Goal: Book appointment/travel/reservation

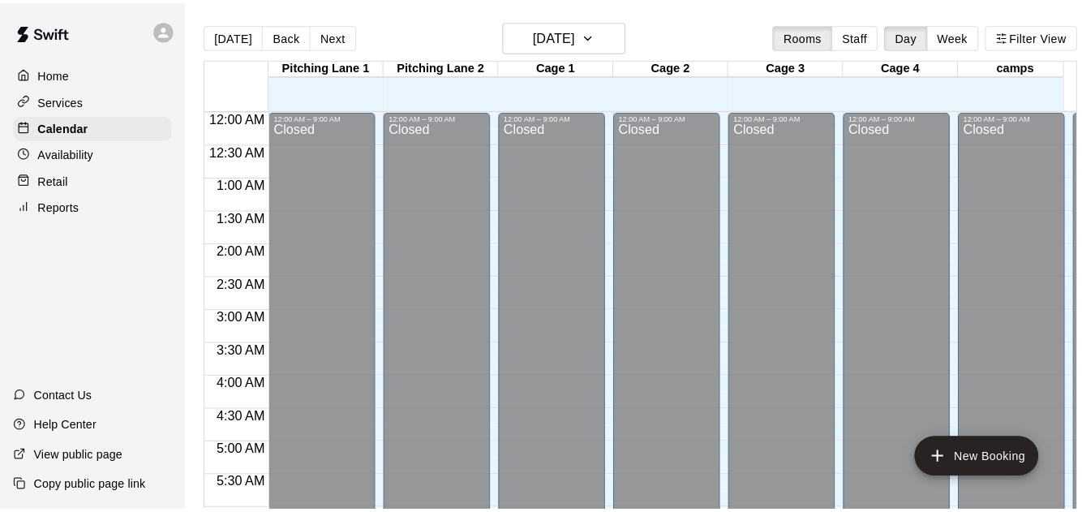
scroll to position [797, 0]
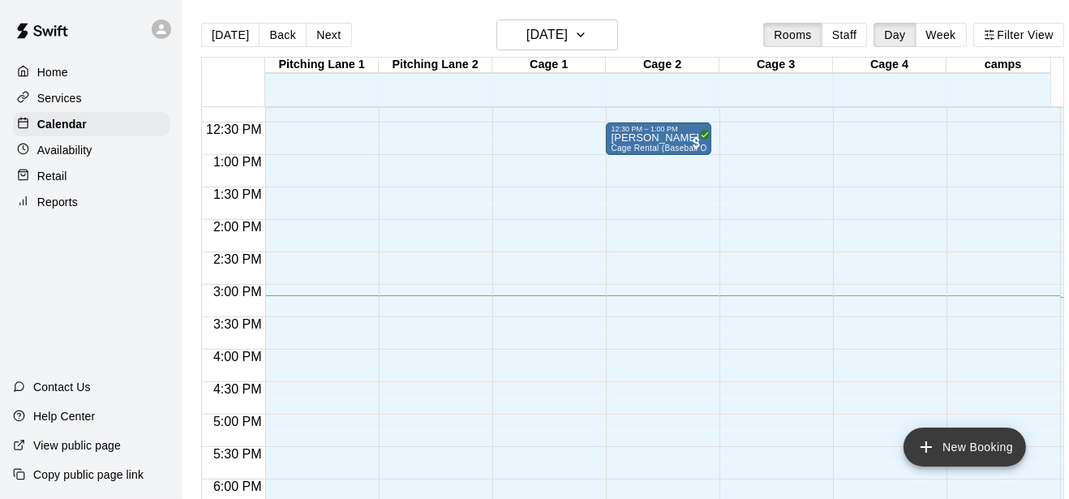
click at [976, 450] on button "New Booking" at bounding box center [965, 447] width 123 height 39
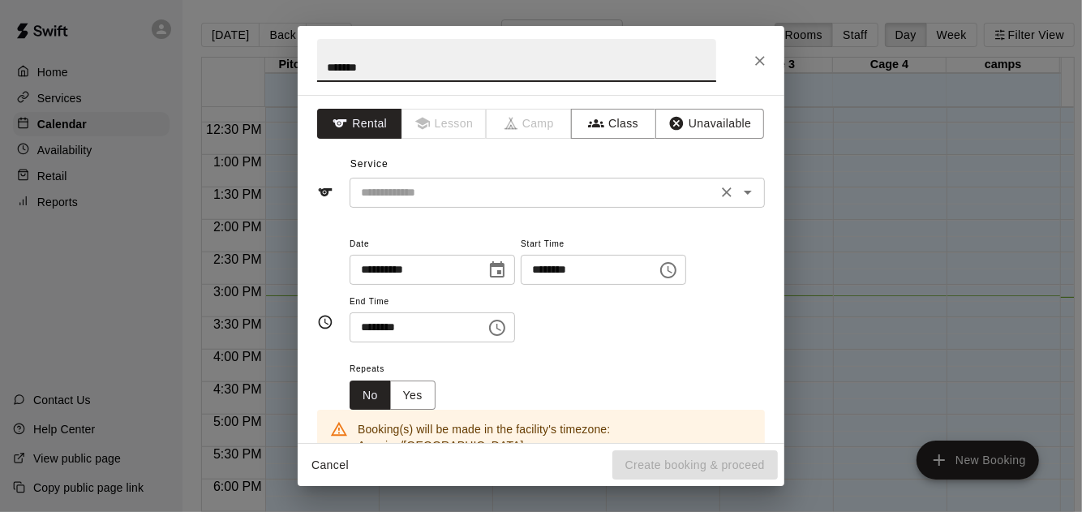
click at [631, 178] on div "​" at bounding box center [557, 193] width 415 height 30
type input "*******"
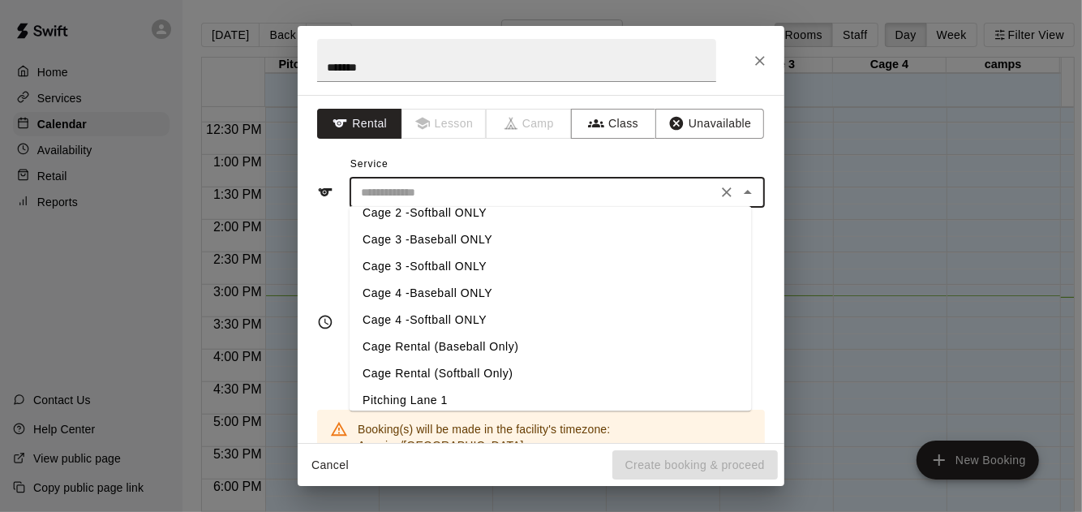
scroll to position [75, 0]
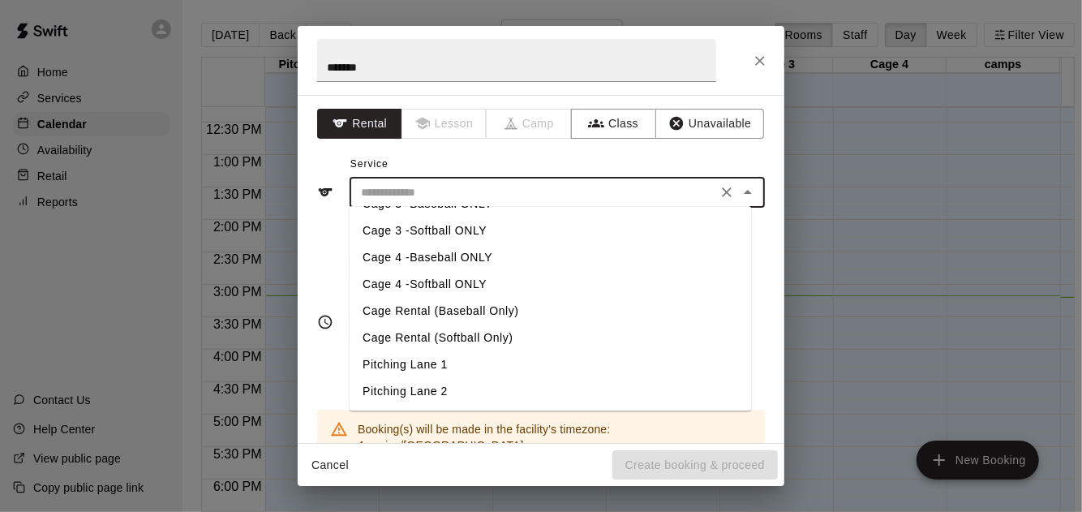
click at [508, 308] on li "Cage Rental (Baseball Only)" at bounding box center [551, 311] width 402 height 27
type input "**********"
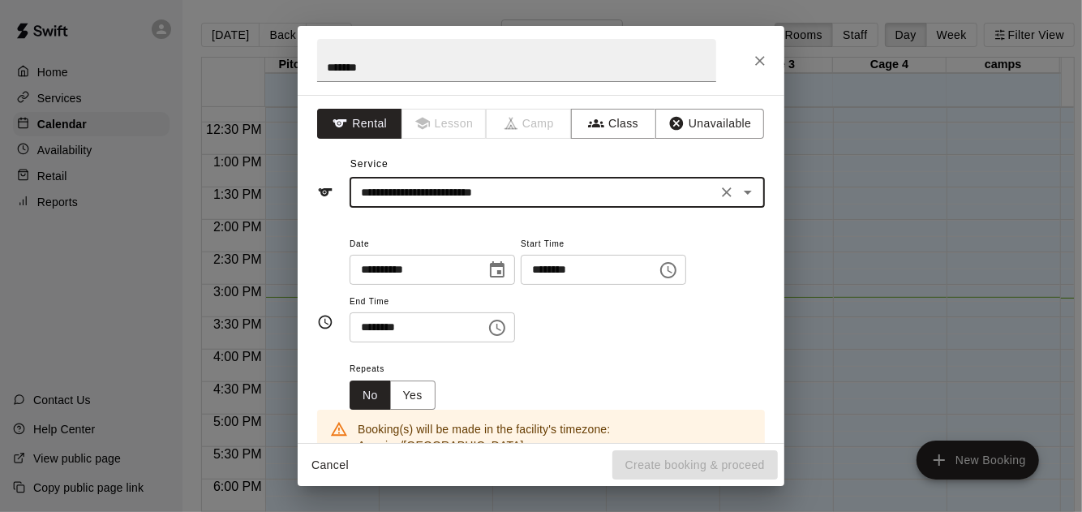
click at [685, 279] on button "Choose time, selected time is 12:00 PM" at bounding box center [668, 270] width 32 height 32
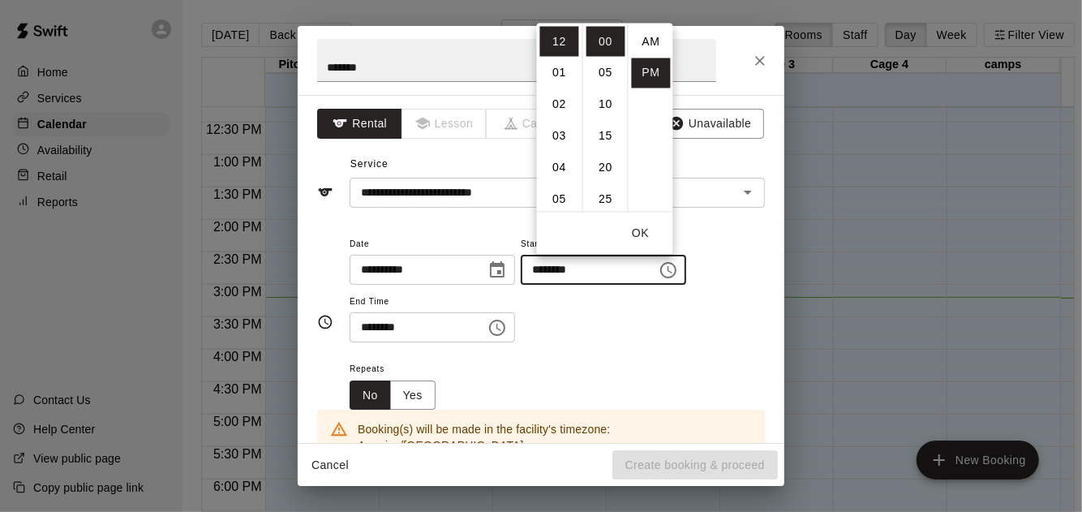
scroll to position [28, 0]
click at [553, 140] on li "03" at bounding box center [559, 136] width 39 height 30
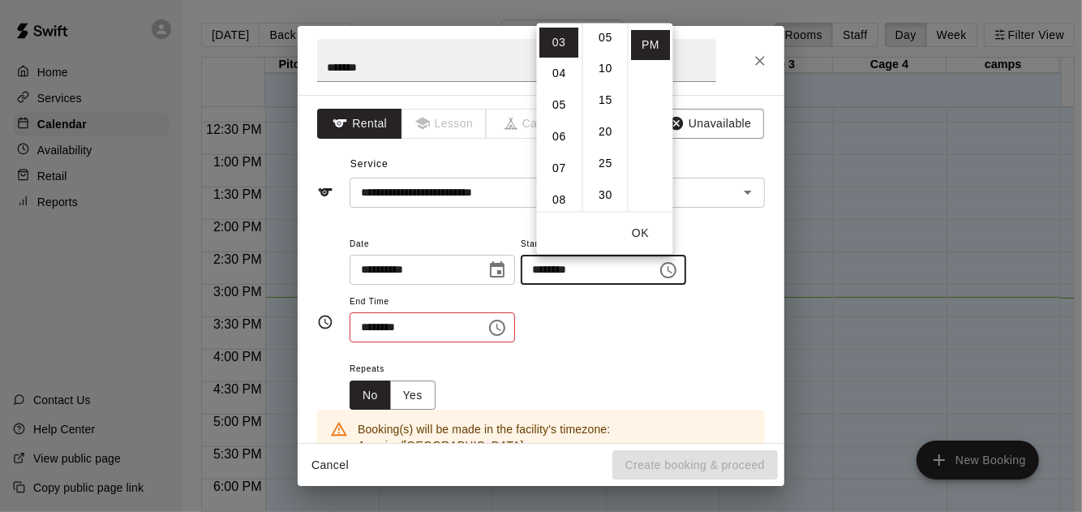
scroll to position [0, 0]
click at [608, 145] on li "15" at bounding box center [606, 136] width 39 height 30
type input "********"
click at [506, 321] on icon "Choose time, selected time is 12:30 PM" at bounding box center [497, 327] width 19 height 19
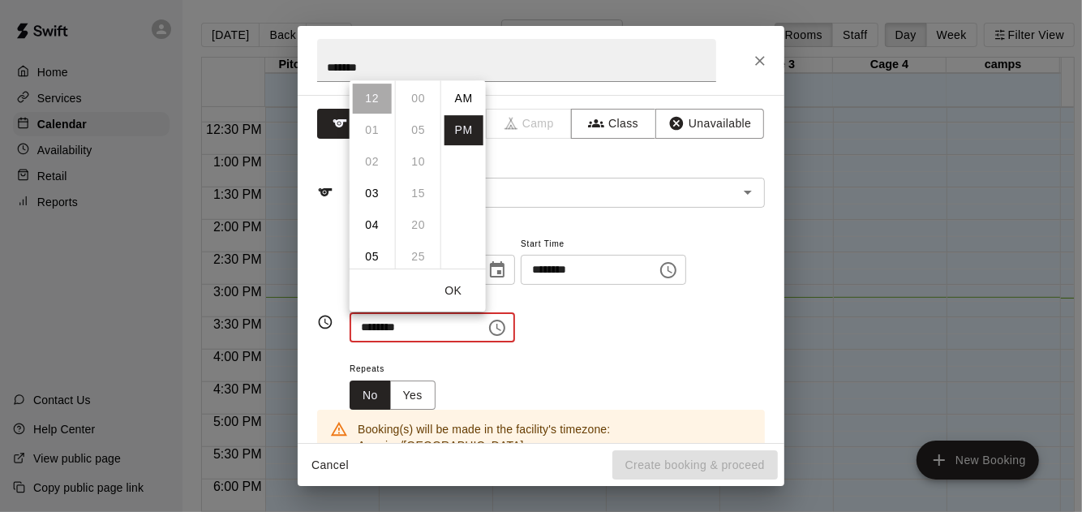
scroll to position [28, 0]
click at [377, 224] on li "04" at bounding box center [372, 225] width 39 height 30
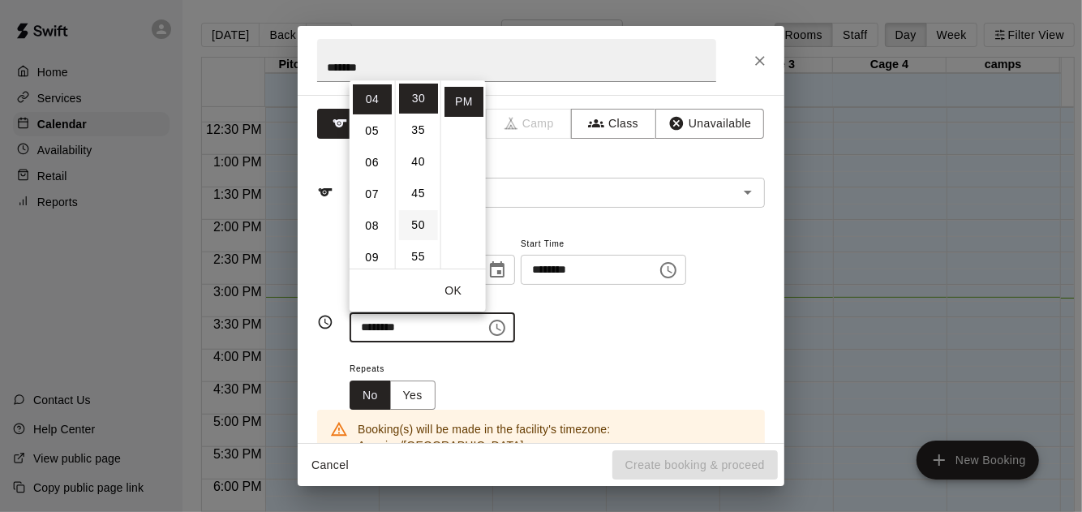
scroll to position [0, 0]
click at [412, 200] on li "15" at bounding box center [418, 194] width 39 height 30
type input "********"
click at [626, 367] on div "Repeats No Yes" at bounding box center [557, 384] width 415 height 51
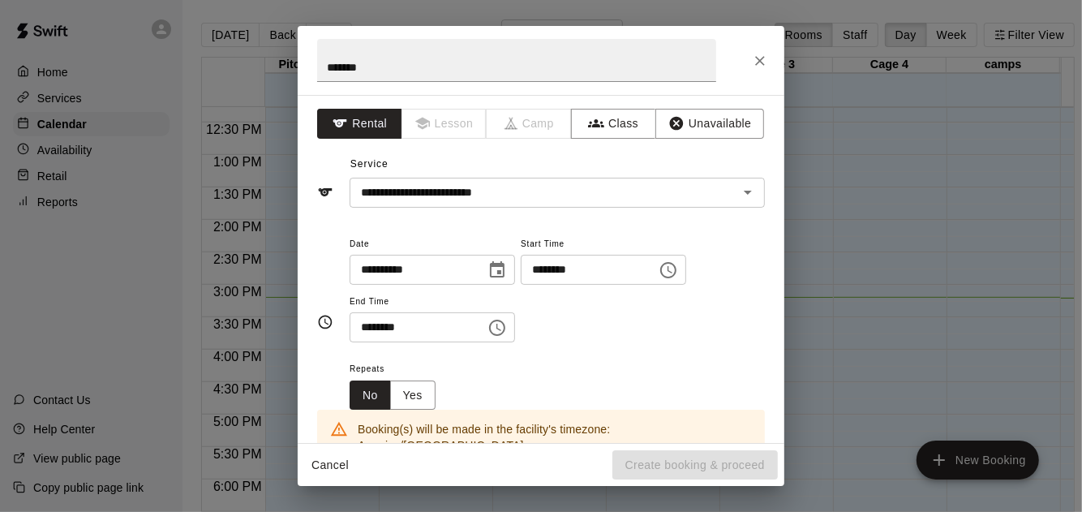
scroll to position [255, 0]
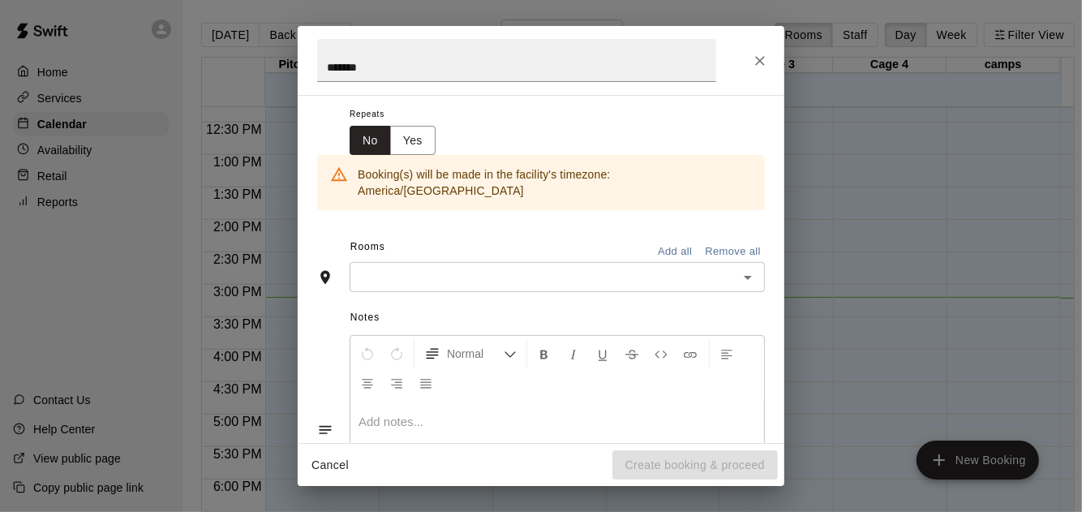
click at [471, 267] on input "text" at bounding box center [544, 277] width 379 height 20
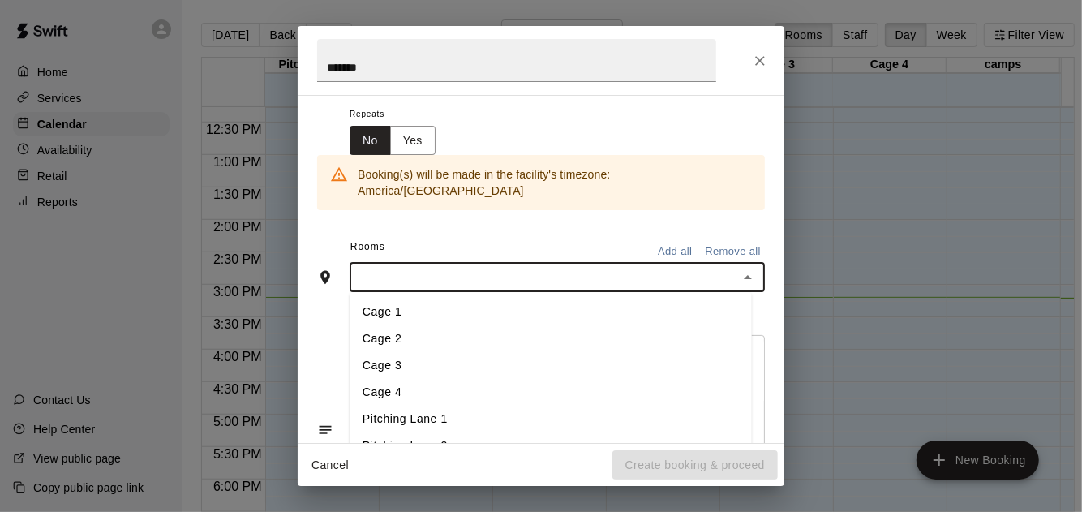
click at [471, 326] on li "Cage 2" at bounding box center [551, 339] width 402 height 27
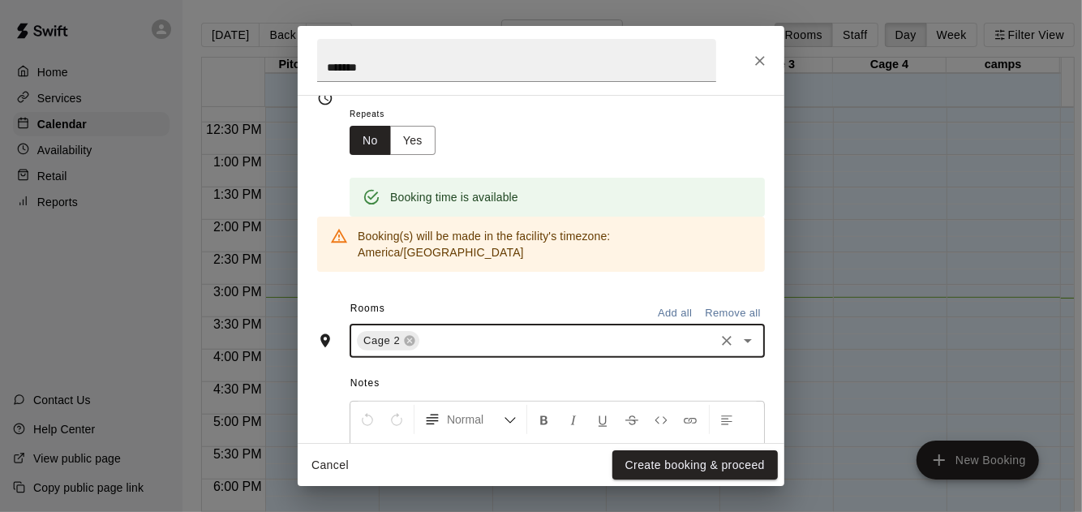
scroll to position [413, 0]
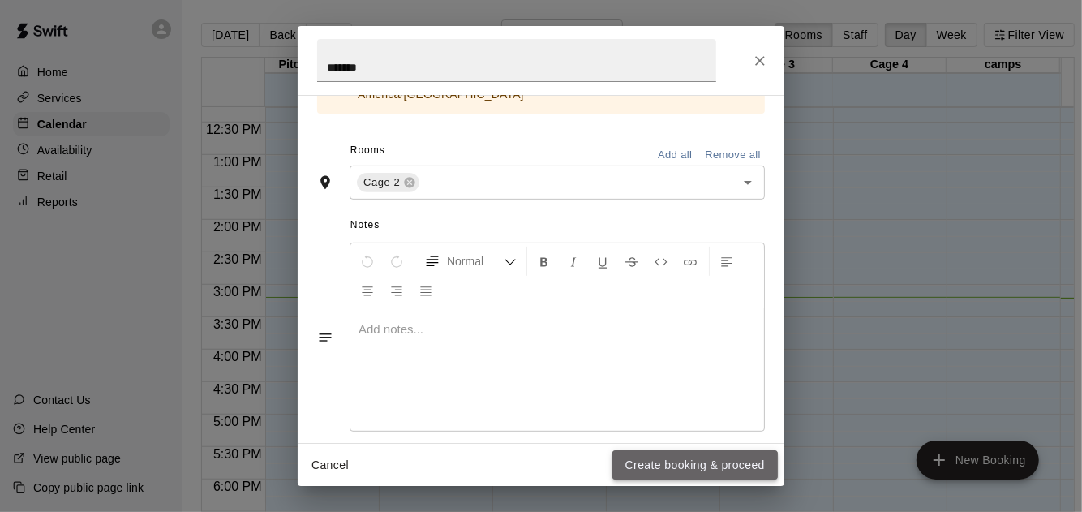
click at [643, 475] on button "Create booking & proceed" at bounding box center [696, 465] width 166 height 30
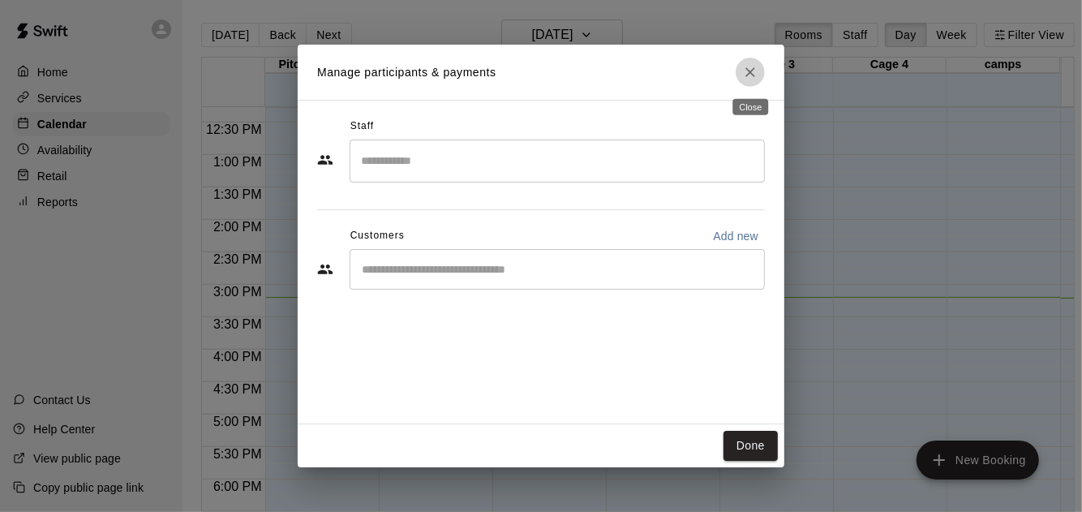
click at [758, 76] on icon "Close" at bounding box center [750, 72] width 16 height 16
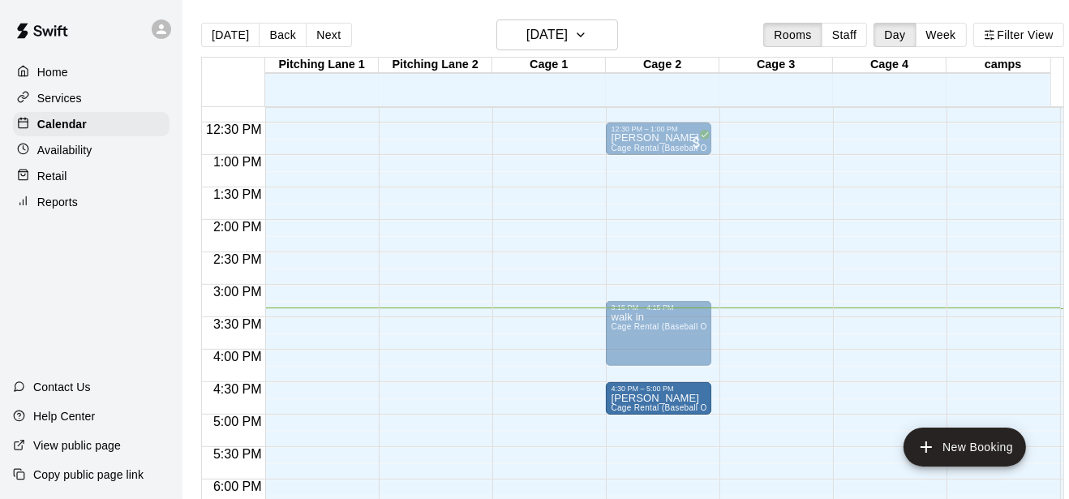
drag, startPoint x: 545, startPoint y: 400, endPoint x: 688, endPoint y: 411, distance: 143.2
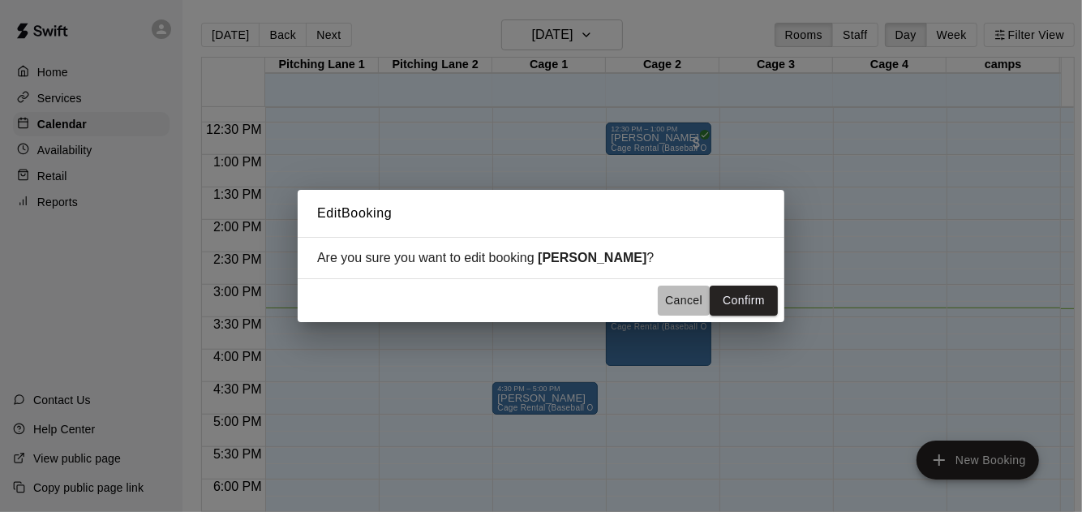
click at [678, 309] on button "Cancel" at bounding box center [684, 301] width 52 height 30
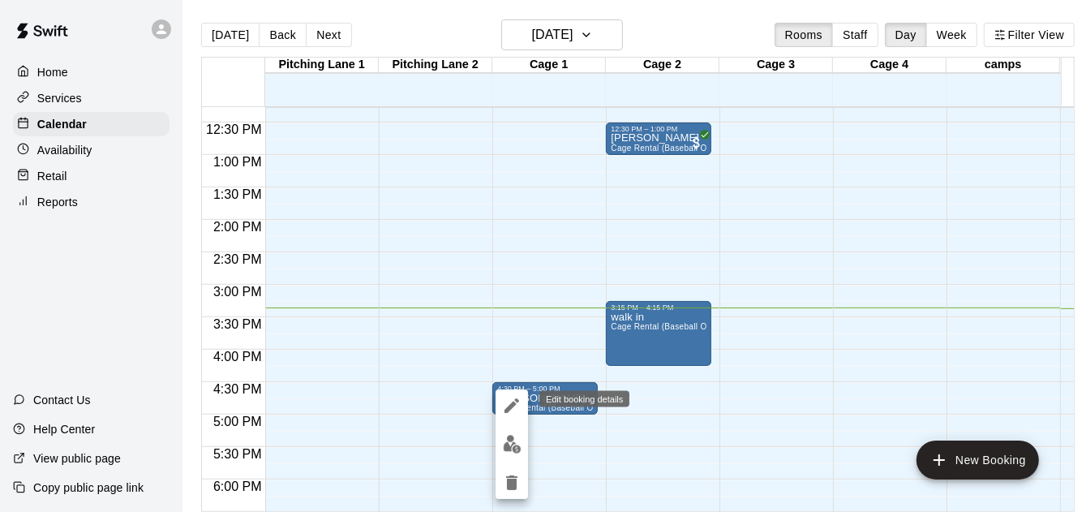
click at [503, 400] on icon "edit" at bounding box center [511, 405] width 19 height 19
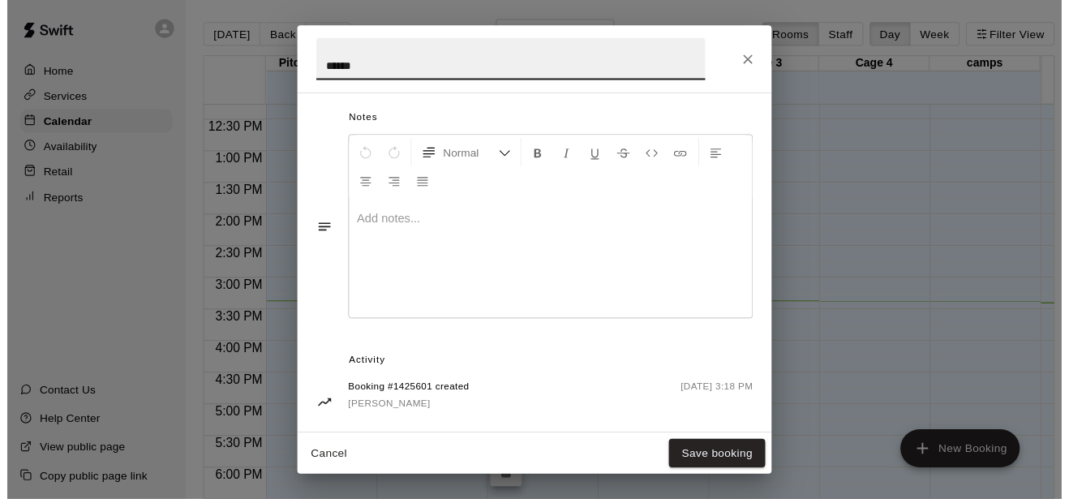
scroll to position [519, 0]
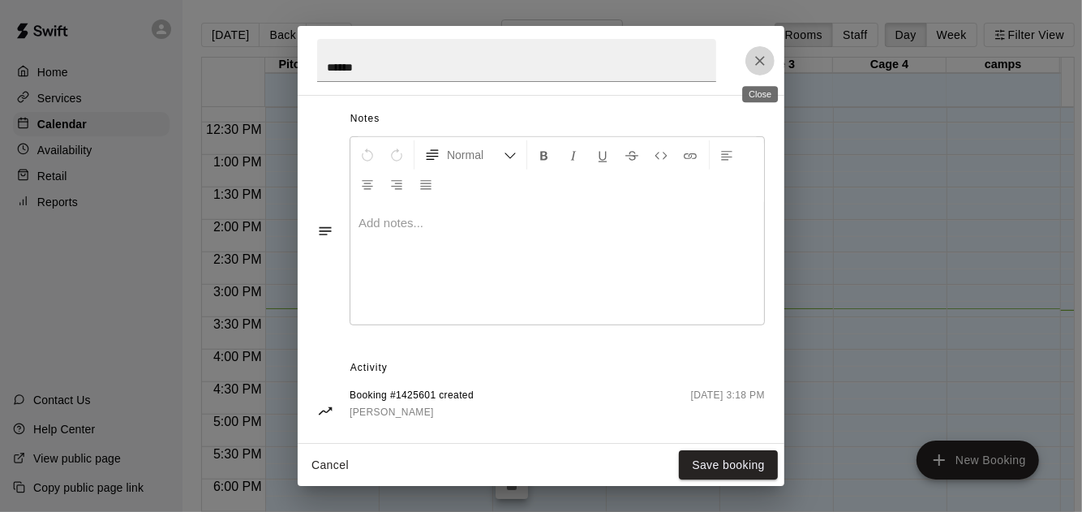
click at [769, 60] on button "Close" at bounding box center [760, 60] width 29 height 29
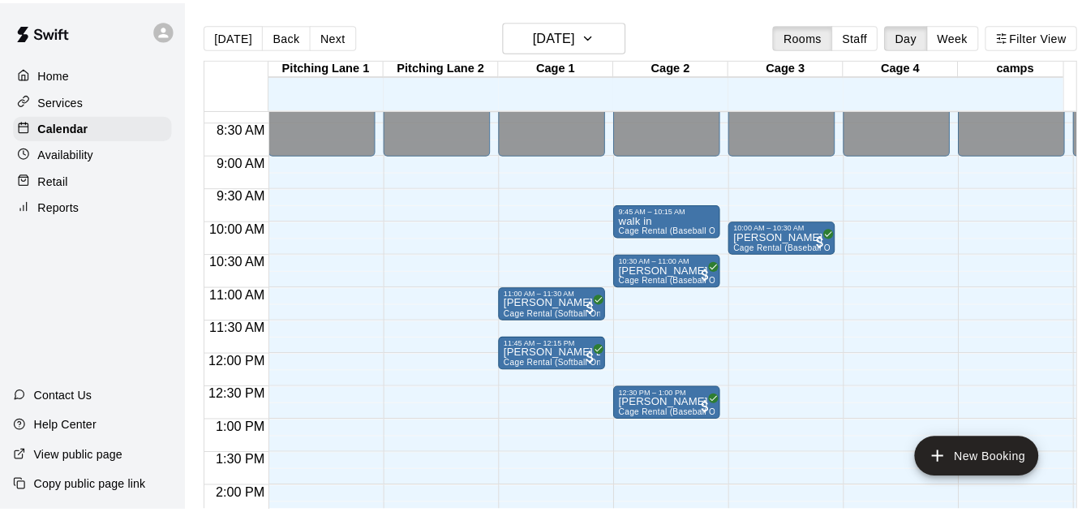
scroll to position [797, 0]
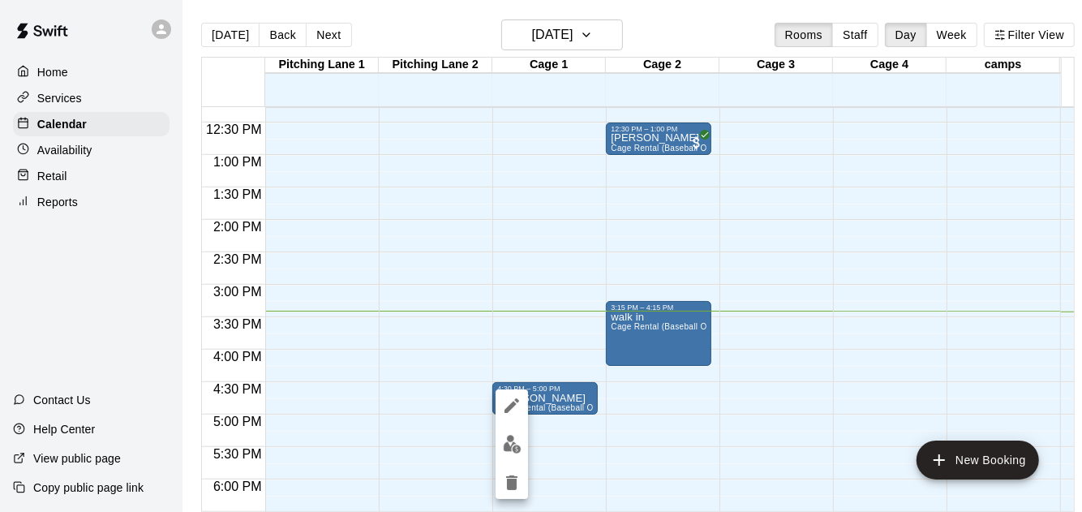
click at [632, 132] on div at bounding box center [541, 256] width 1082 height 512
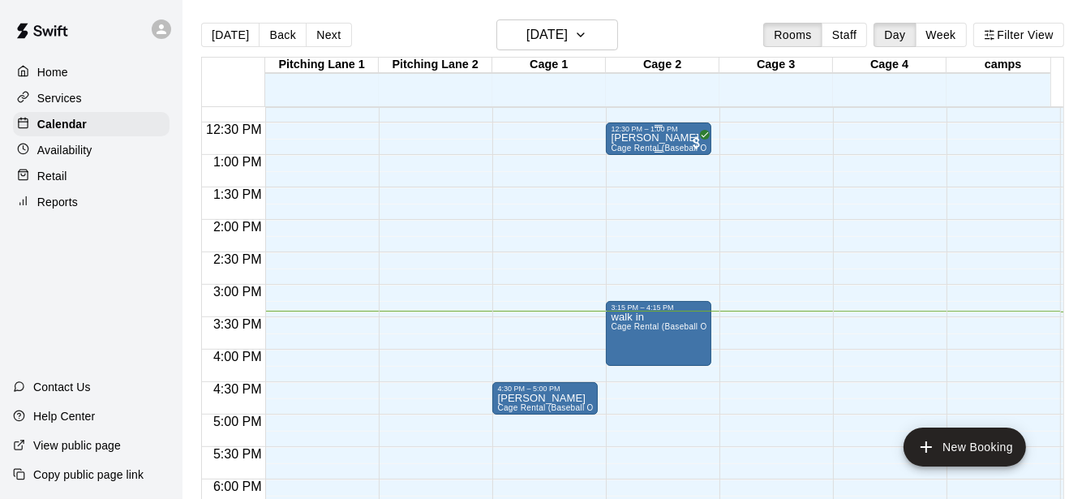
click at [634, 138] on p "[PERSON_NAME]" at bounding box center [659, 138] width 96 height 0
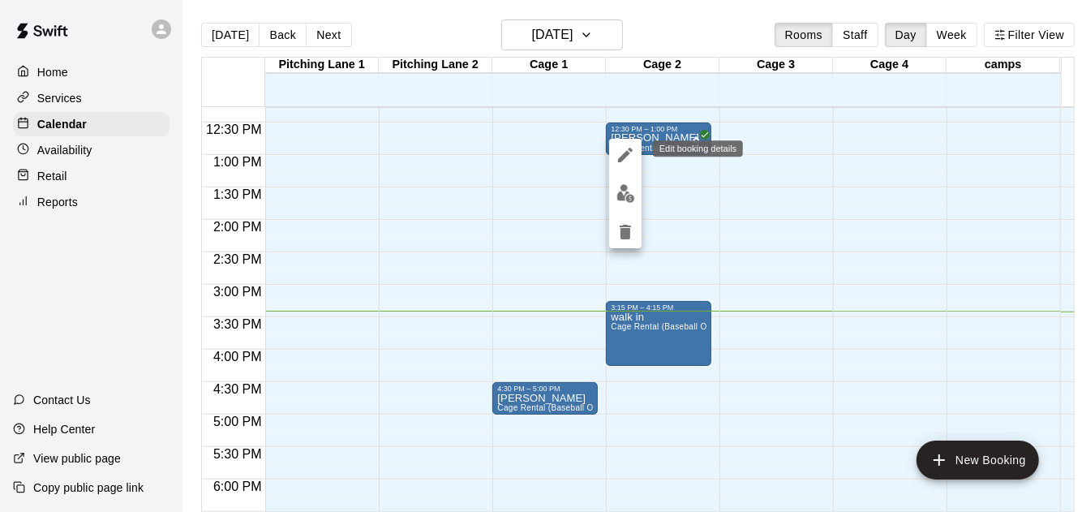
click at [621, 165] on button "edit" at bounding box center [625, 155] width 32 height 32
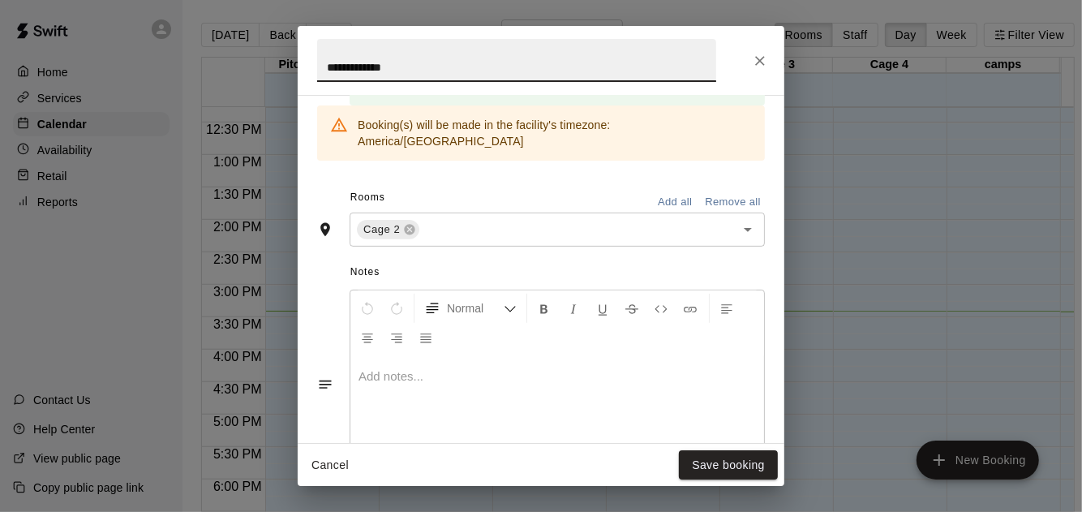
scroll to position [568, 0]
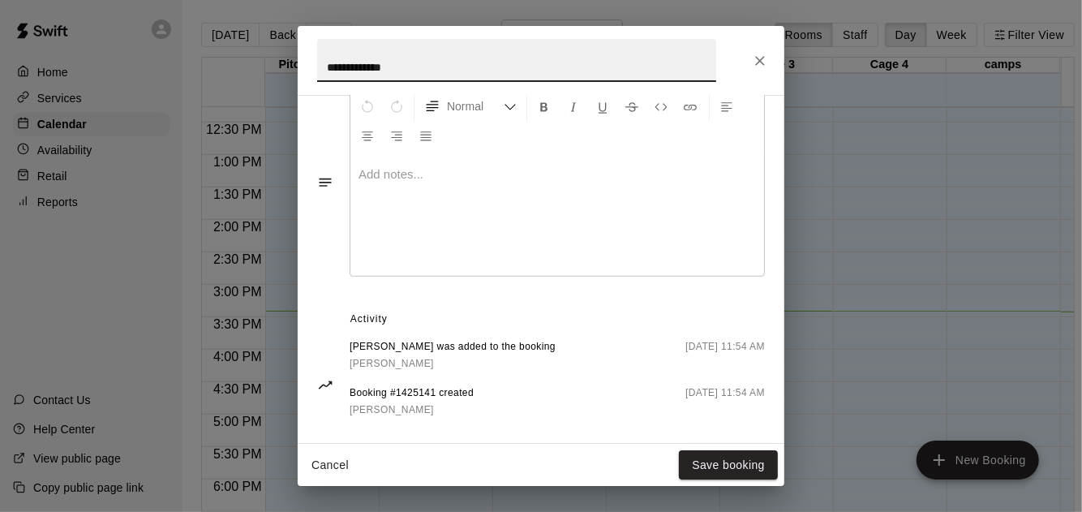
click at [752, 58] on icon "Close" at bounding box center [760, 61] width 16 height 16
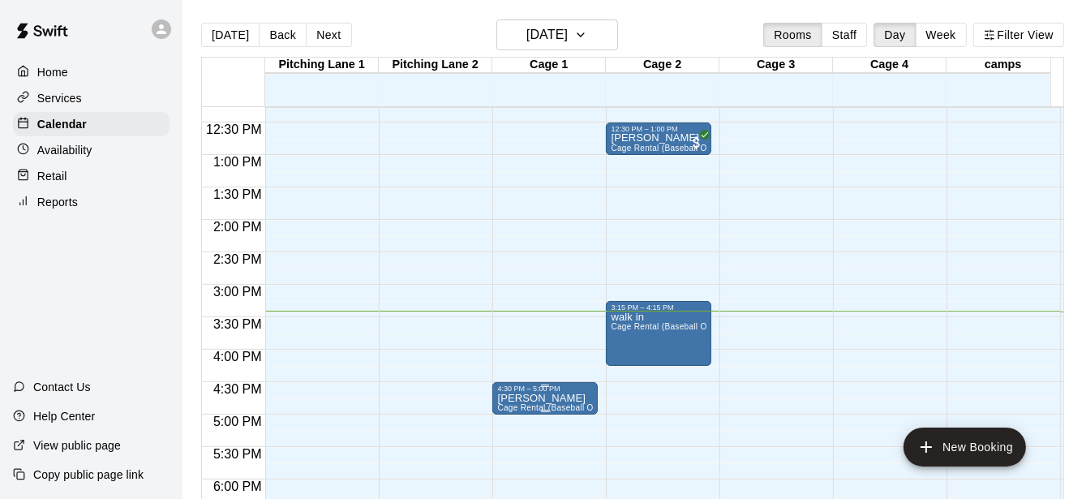
click at [518, 398] on p "[PERSON_NAME]" at bounding box center [545, 398] width 96 height 0
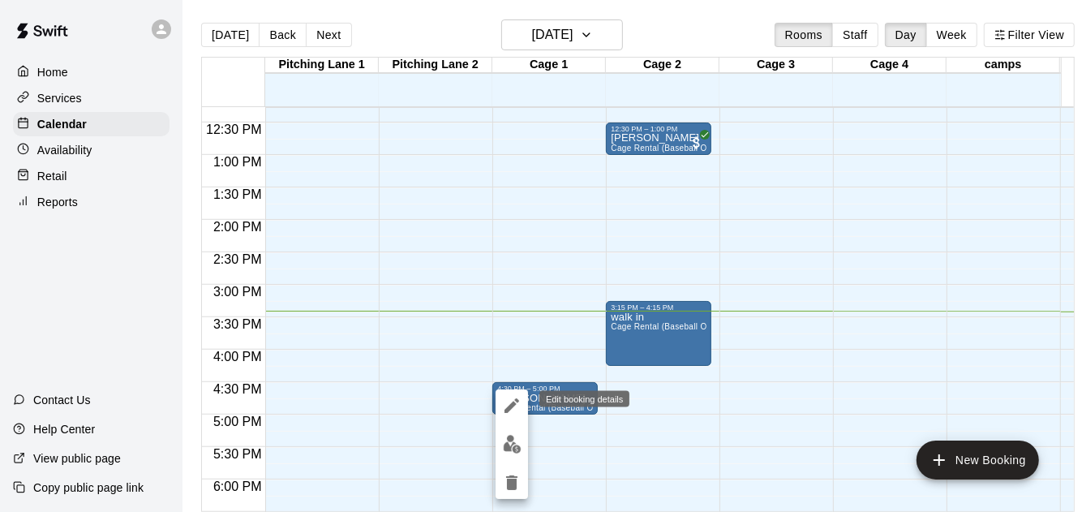
click at [497, 407] on button "edit" at bounding box center [512, 405] width 32 height 32
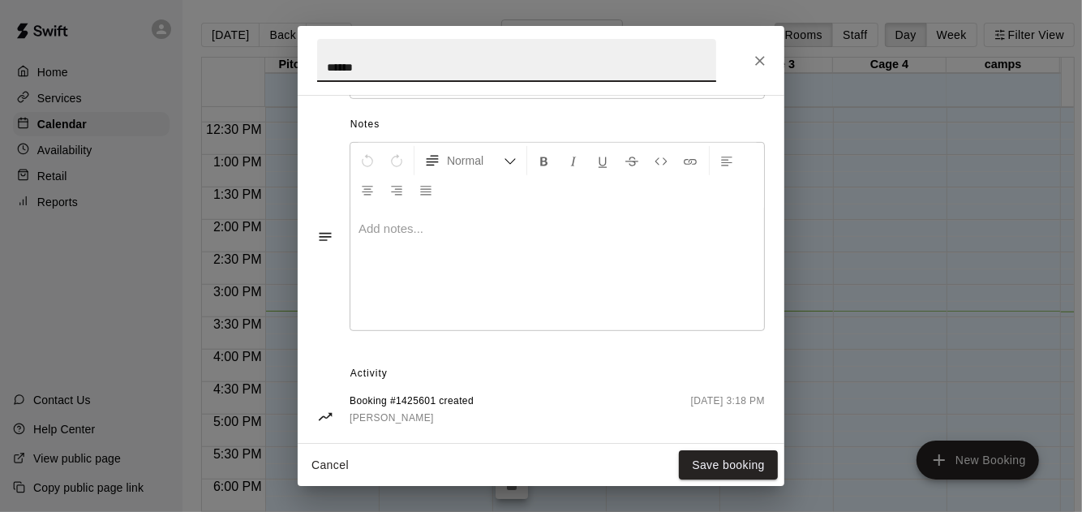
scroll to position [519, 0]
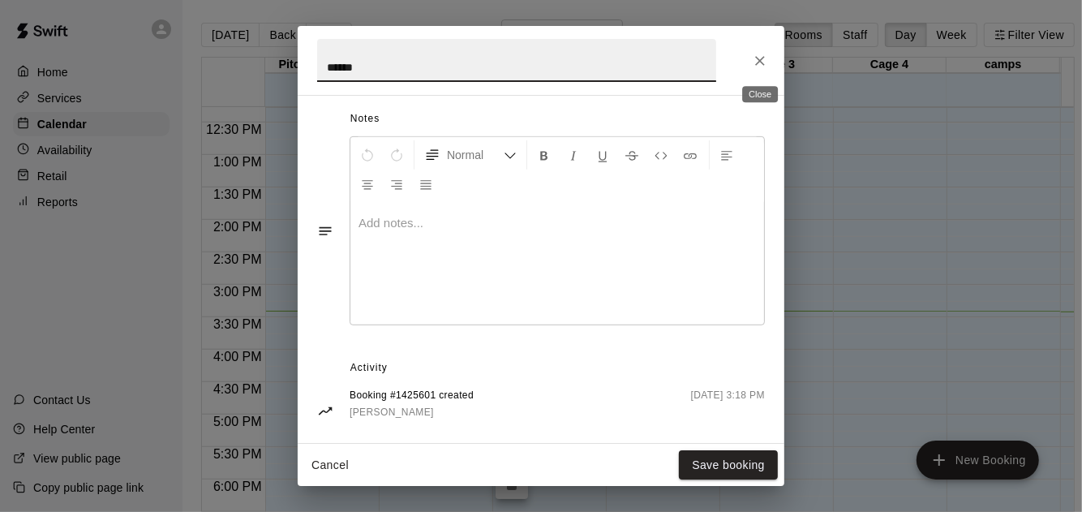
click at [768, 68] on button "Close" at bounding box center [760, 60] width 29 height 29
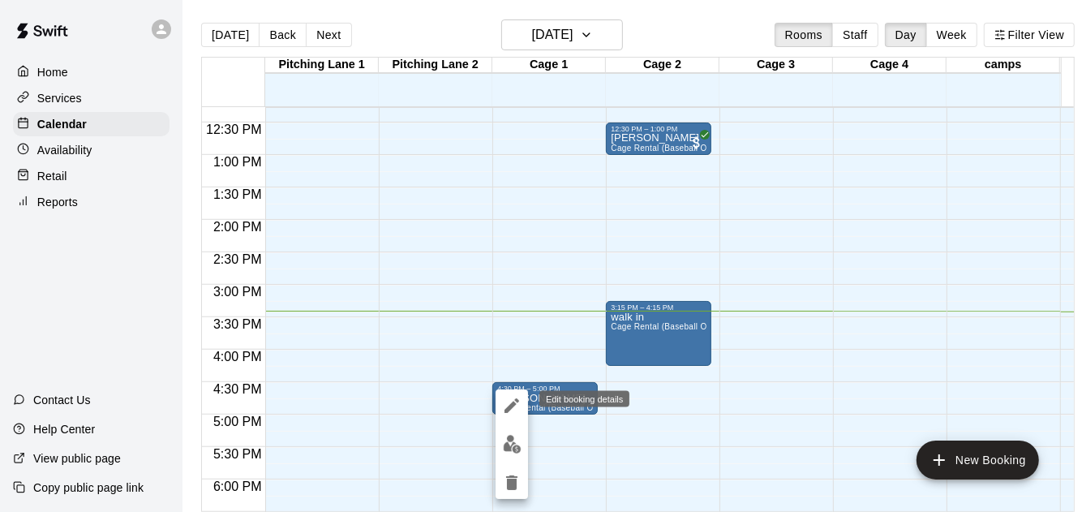
click at [520, 413] on icon "edit" at bounding box center [511, 405] width 19 height 19
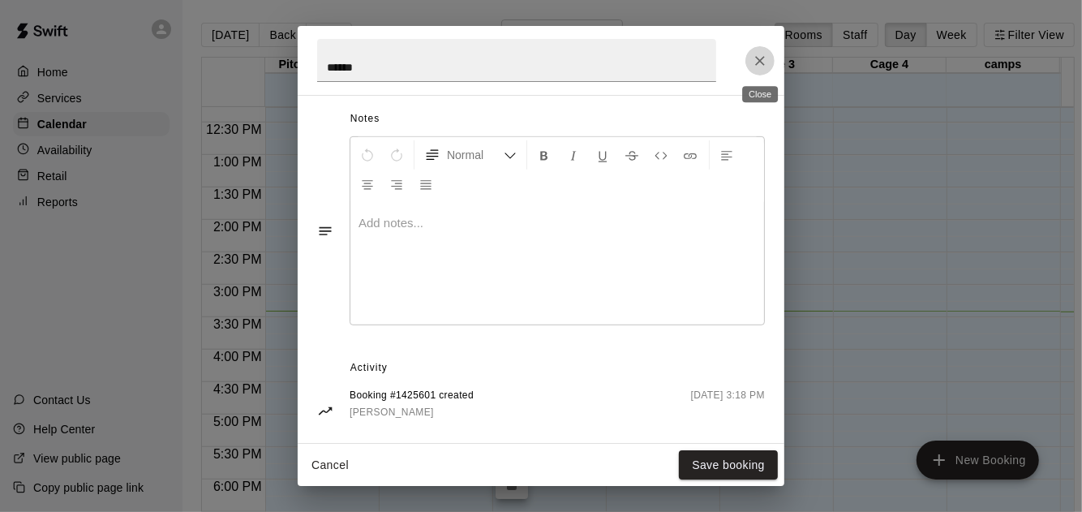
click at [755, 67] on icon "Close" at bounding box center [760, 61] width 16 height 16
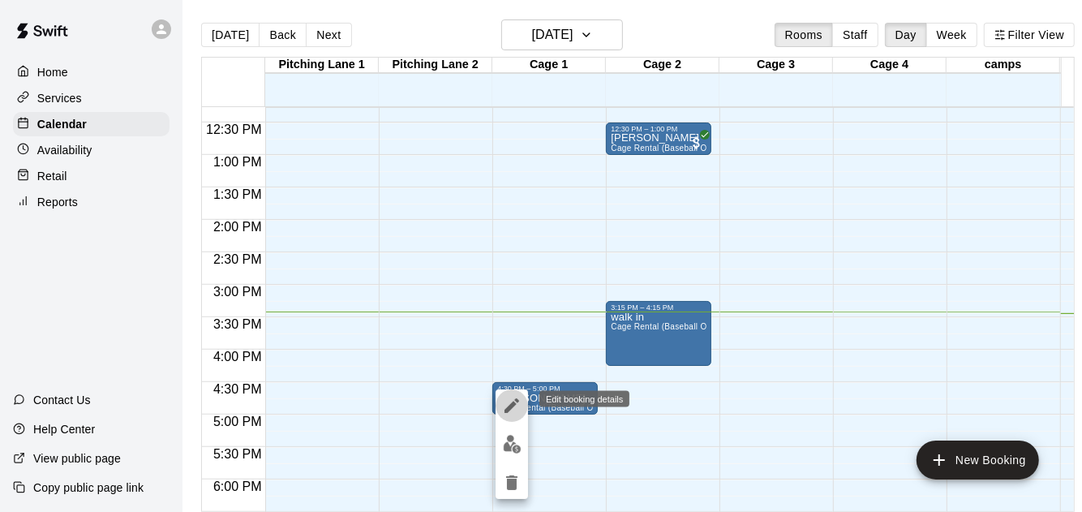
click at [523, 409] on button "edit" at bounding box center [512, 405] width 32 height 32
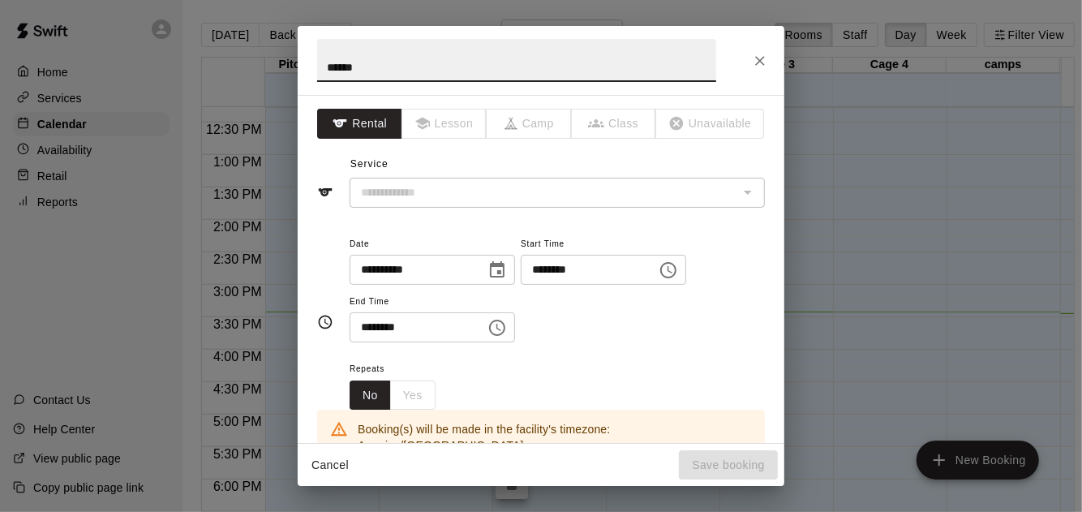
type input "**********"
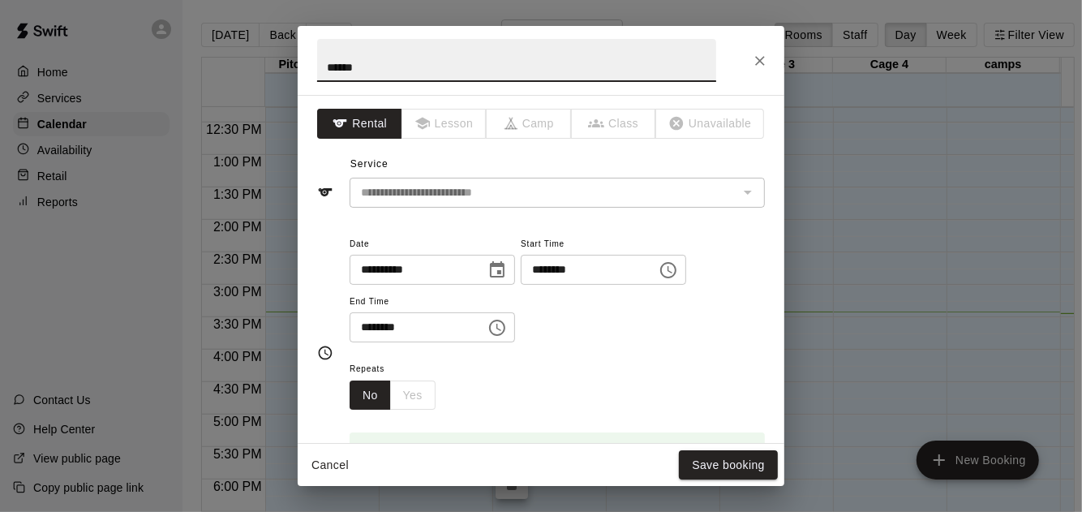
scroll to position [500, 0]
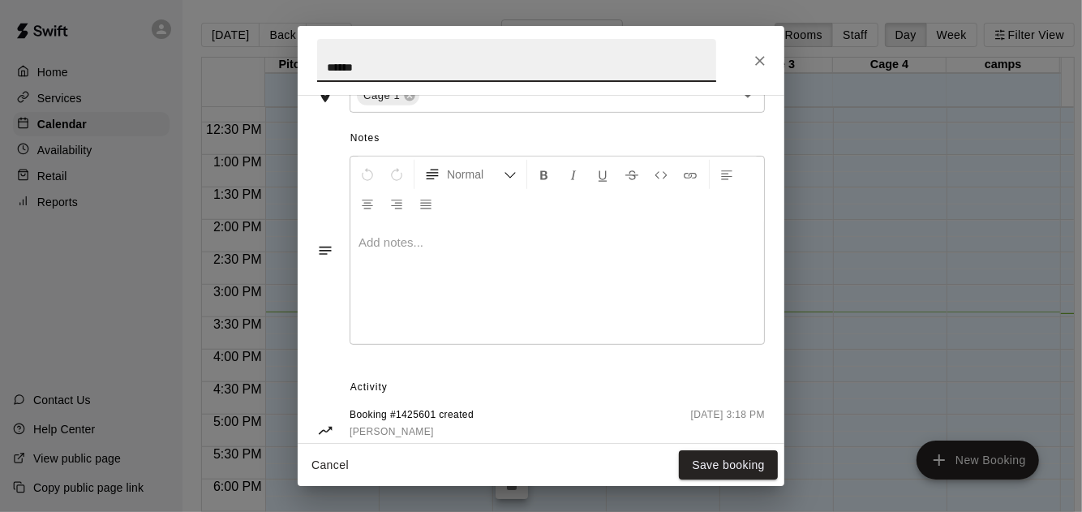
click at [766, 53] on icon "Close" at bounding box center [760, 61] width 16 height 16
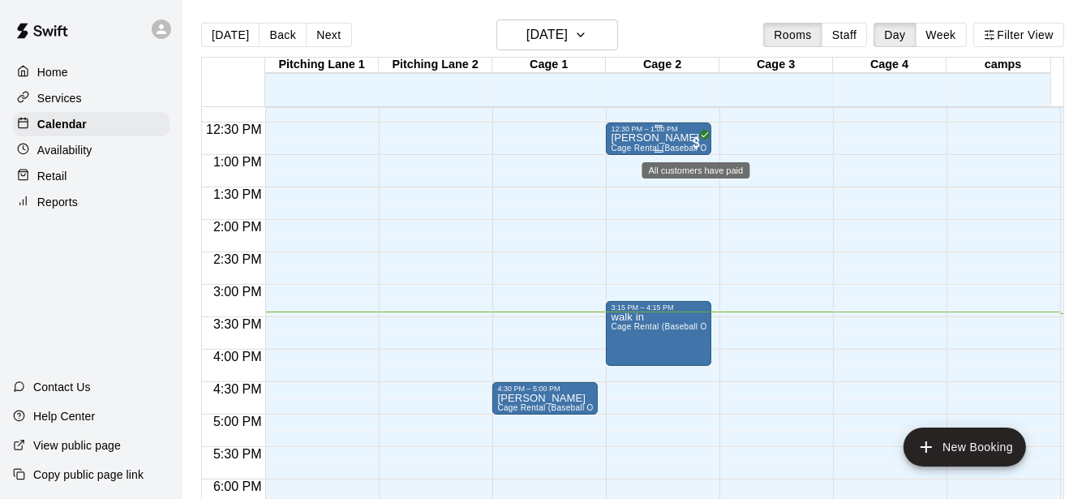
click at [699, 147] on span "All customers have paid" at bounding box center [697, 143] width 16 height 16
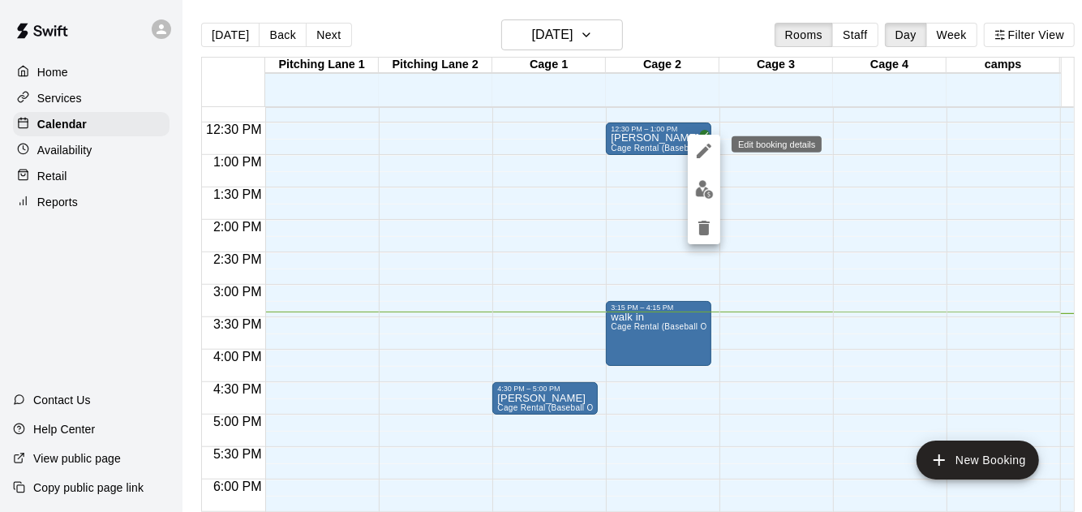
click at [695, 147] on icon "edit" at bounding box center [704, 150] width 19 height 19
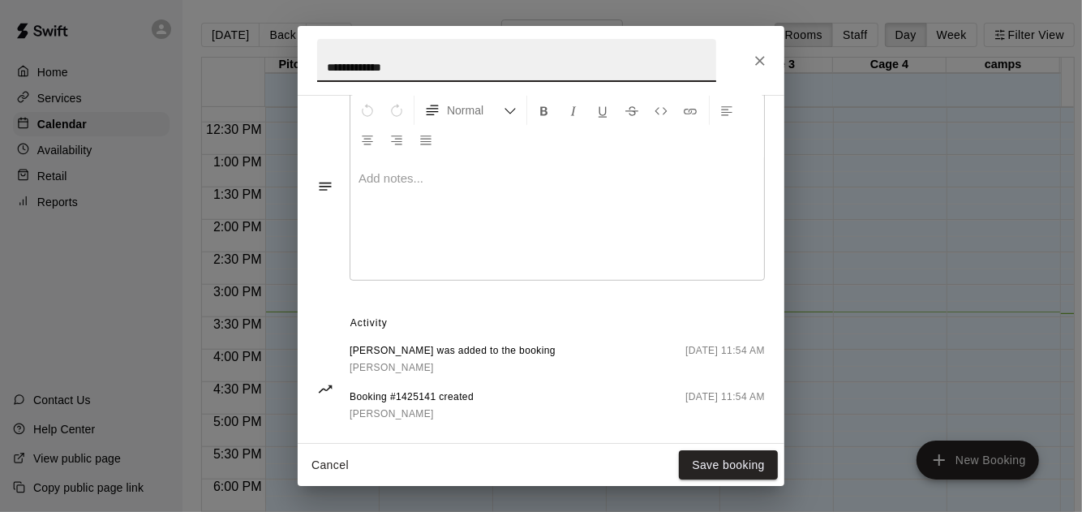
scroll to position [568, 0]
click at [338, 456] on button "Cancel" at bounding box center [330, 465] width 52 height 30
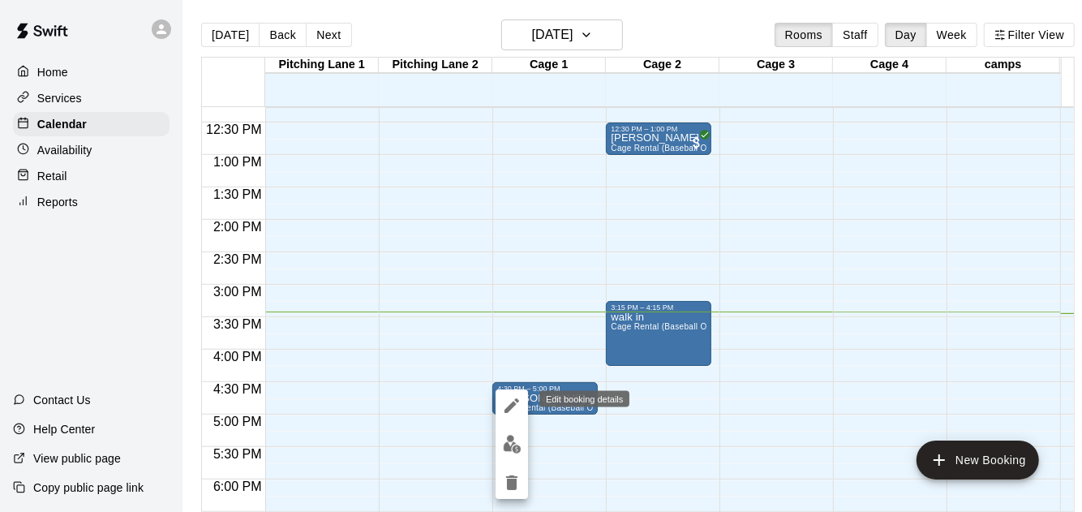
click at [505, 407] on icon "edit" at bounding box center [511, 405] width 19 height 19
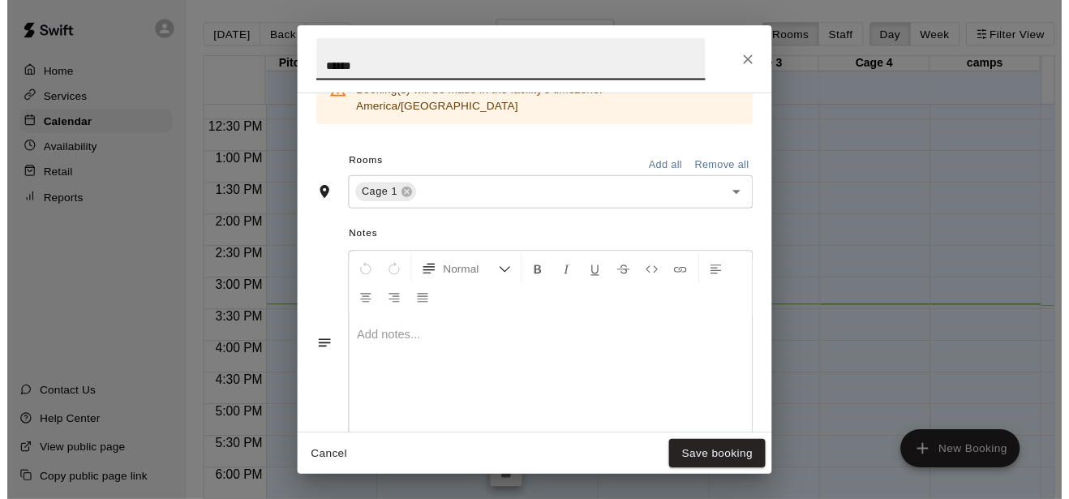
scroll to position [510, 0]
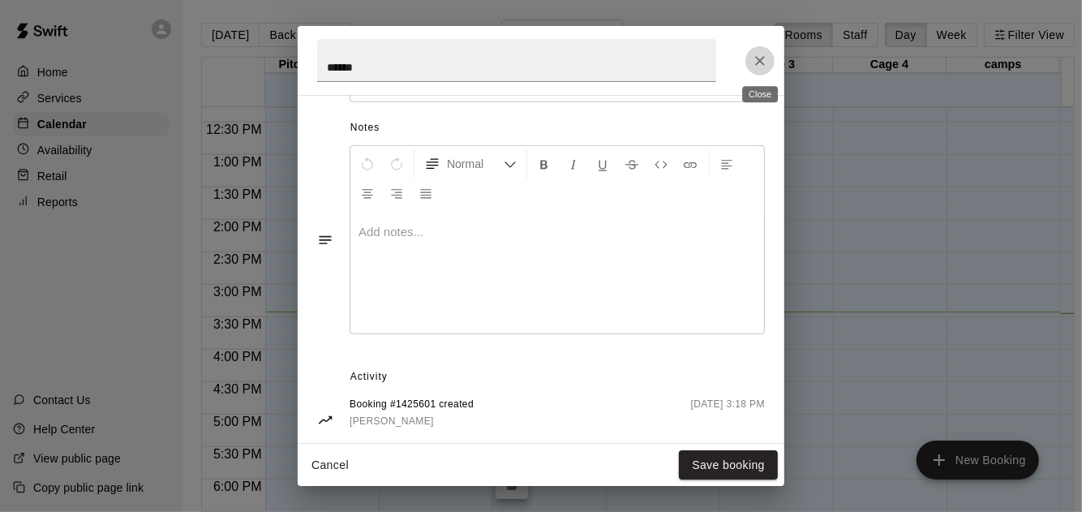
click at [757, 70] on button "Close" at bounding box center [760, 60] width 29 height 29
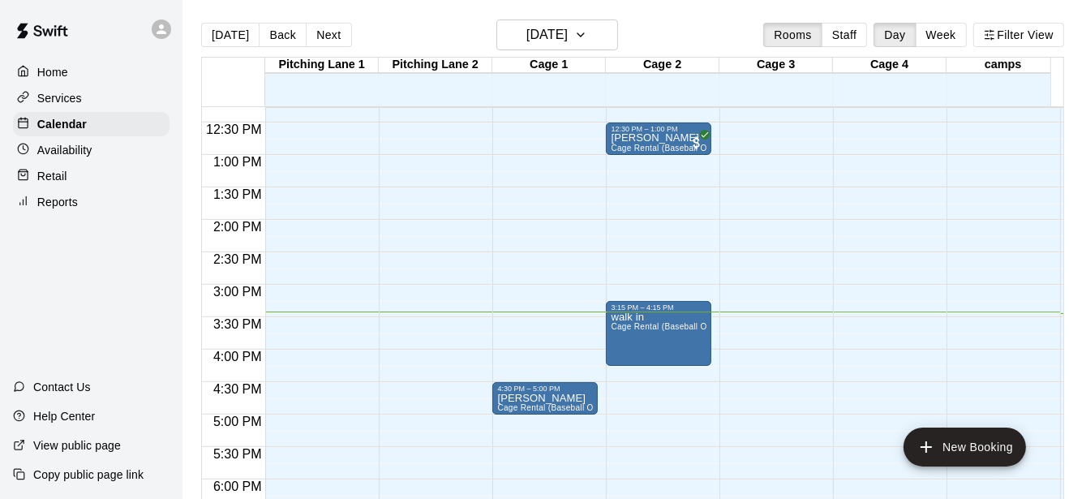
drag, startPoint x: 746, startPoint y: 15, endPoint x: 708, endPoint y: 49, distance: 51.7
drag, startPoint x: 708, startPoint y: 49, endPoint x: 128, endPoint y: 325, distance: 641.7
click at [128, 325] on div "Home Services Calendar Availability Retail Reports Contact Us Help Center View …" at bounding box center [91, 249] width 183 height 499
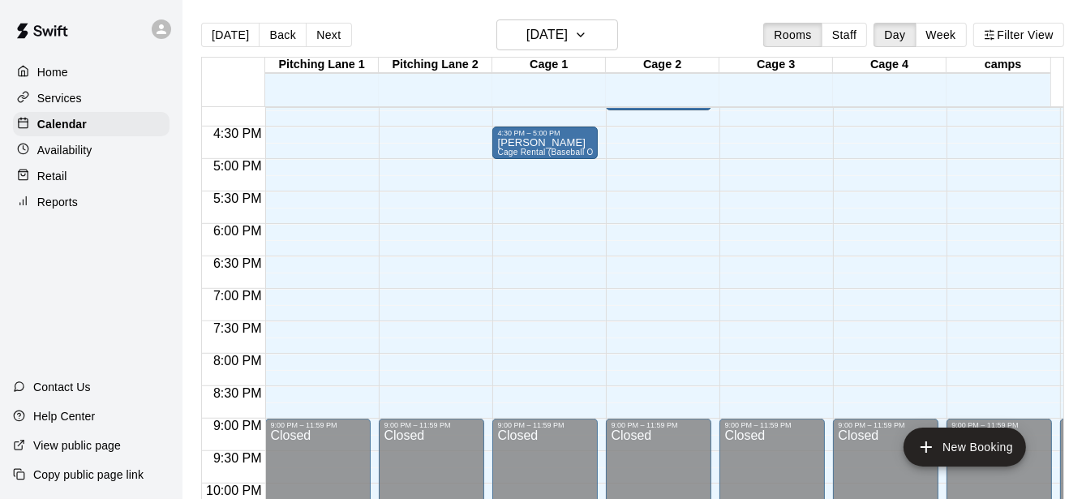
scroll to position [797, 0]
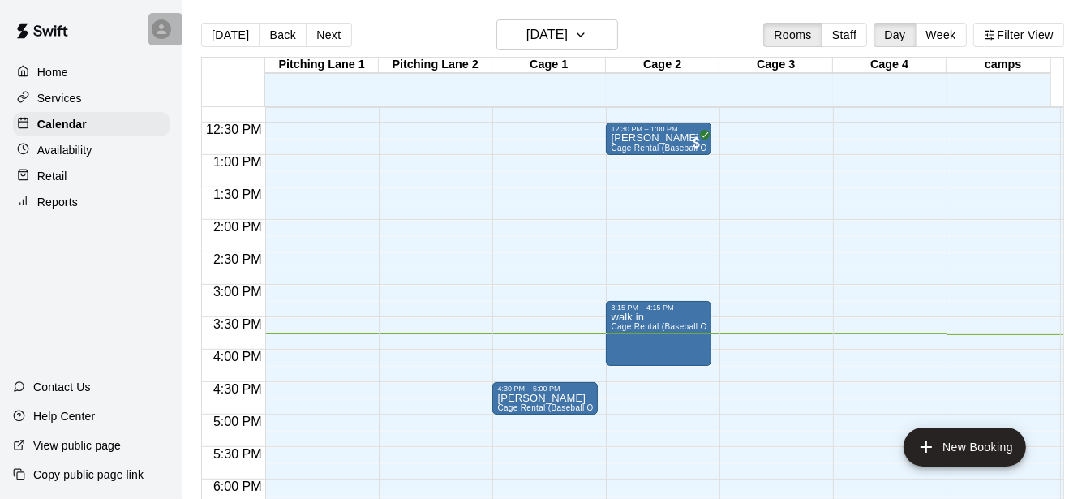
click at [162, 19] on div at bounding box center [161, 28] width 19 height 19
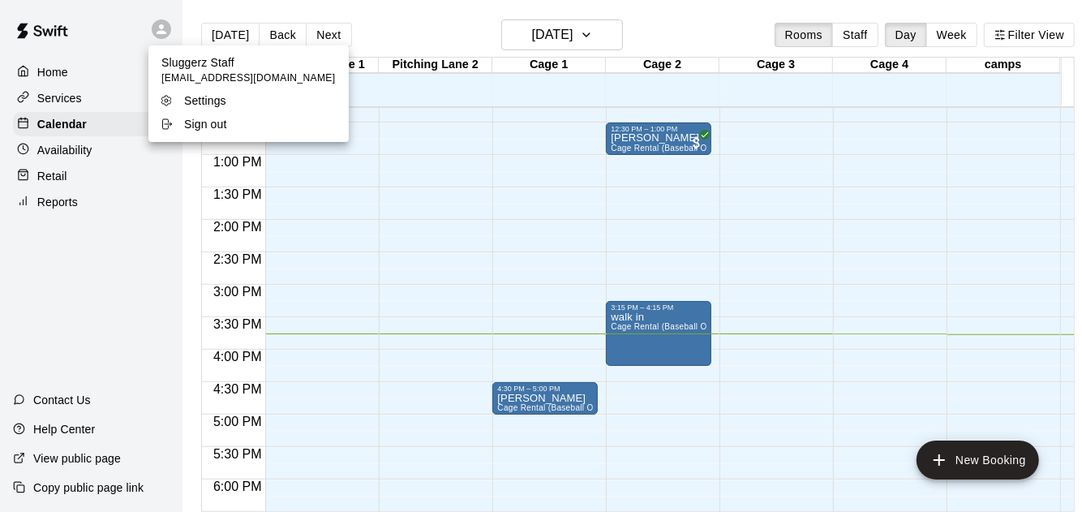
click at [169, 232] on div at bounding box center [541, 256] width 1082 height 512
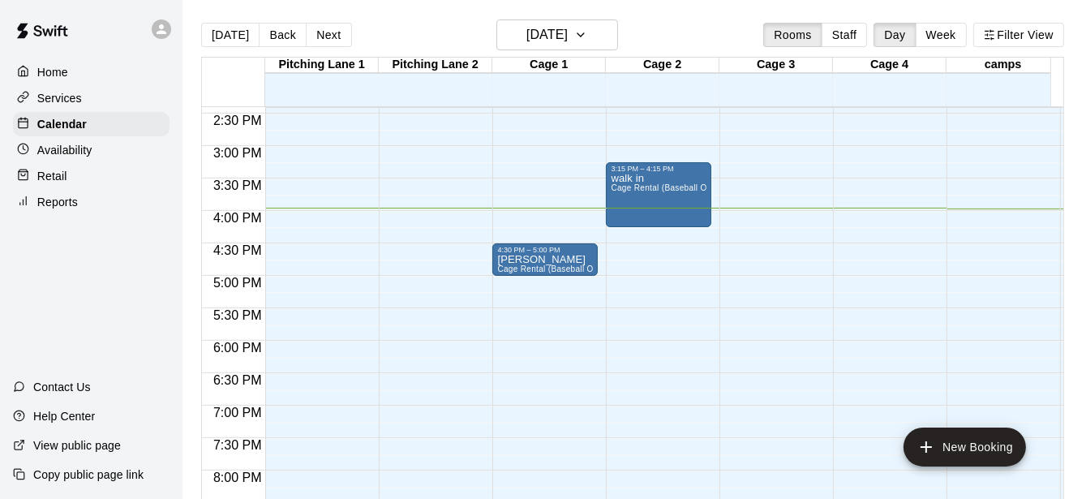
scroll to position [936, 0]
